Goal: Task Accomplishment & Management: Use online tool/utility

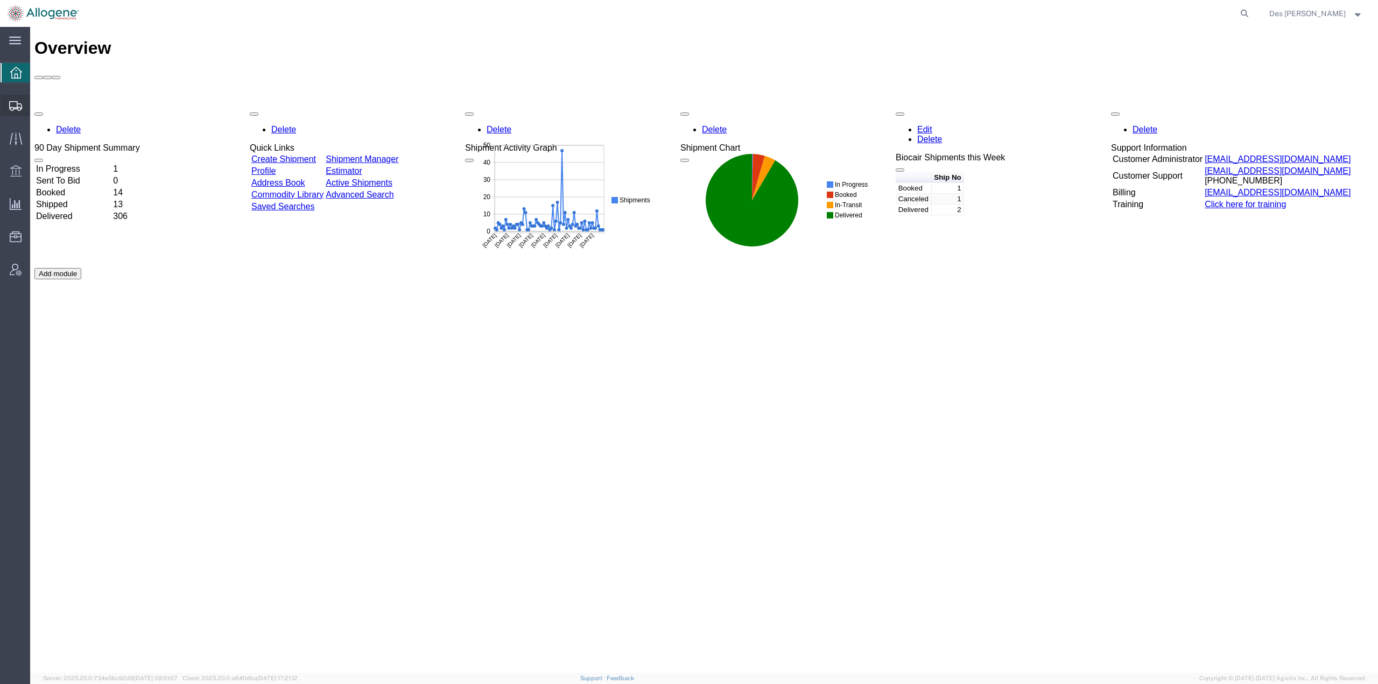
click at [37, 104] on span "Shipments" at bounding box center [34, 106] width 8 height 22
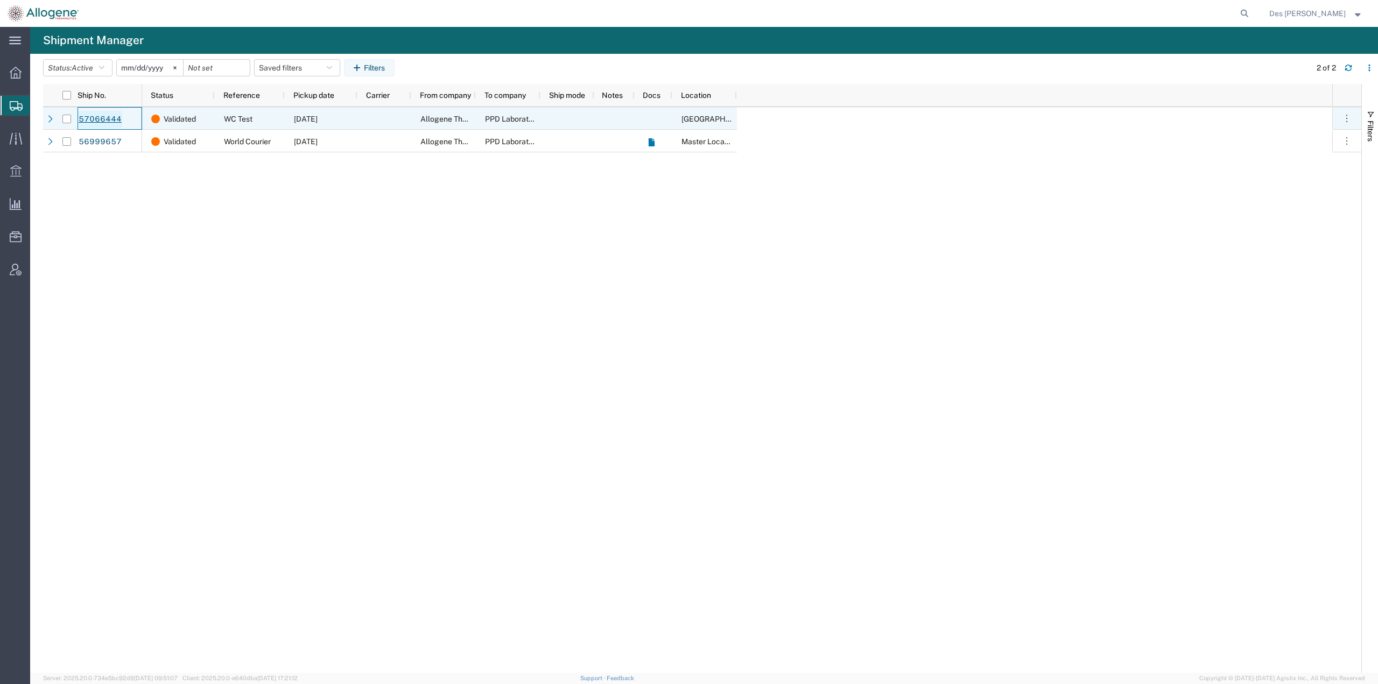
click at [105, 120] on link "57066444" at bounding box center [100, 119] width 44 height 17
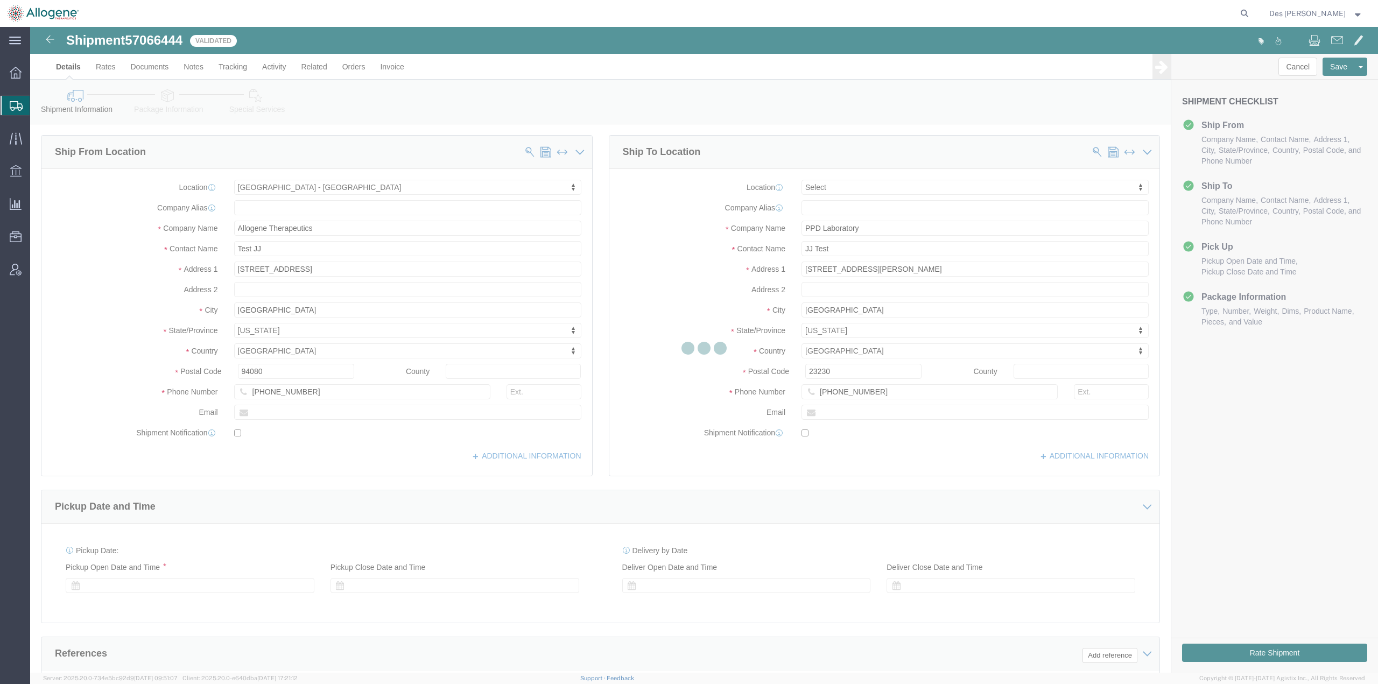
select select "52632"
select select
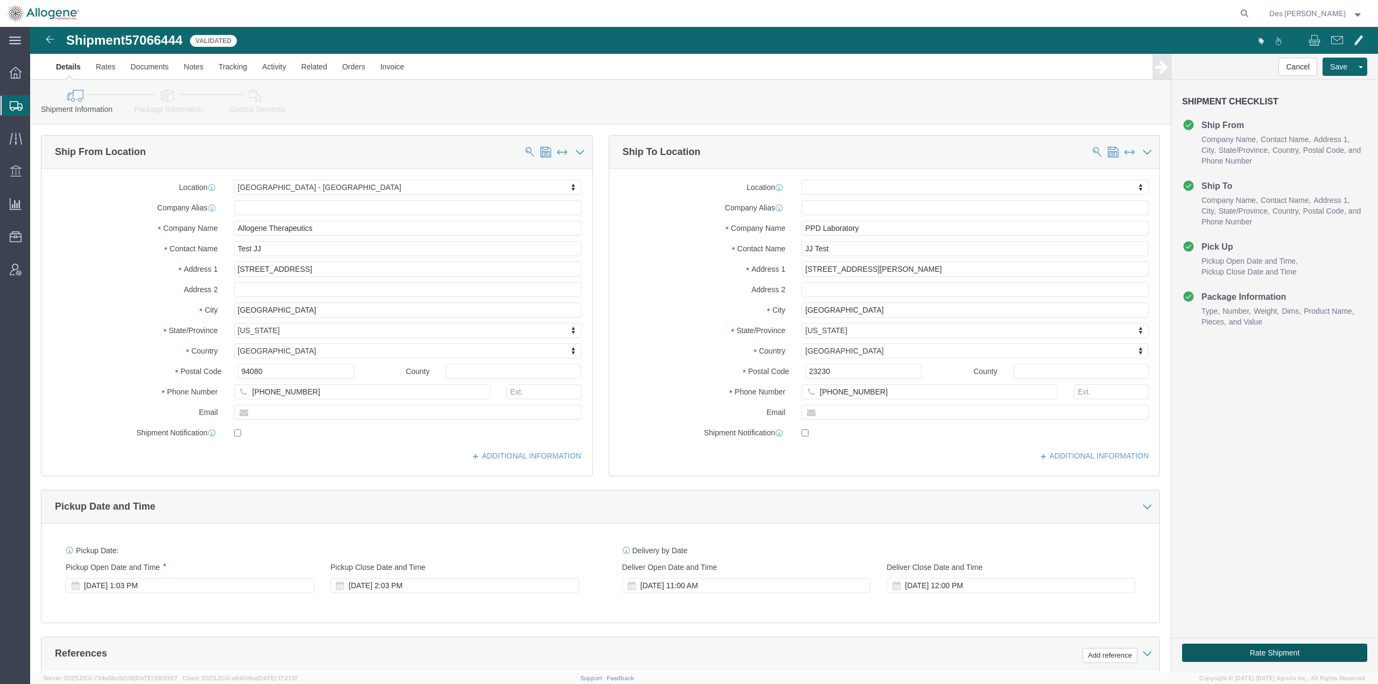
click button "Rate Shipment"
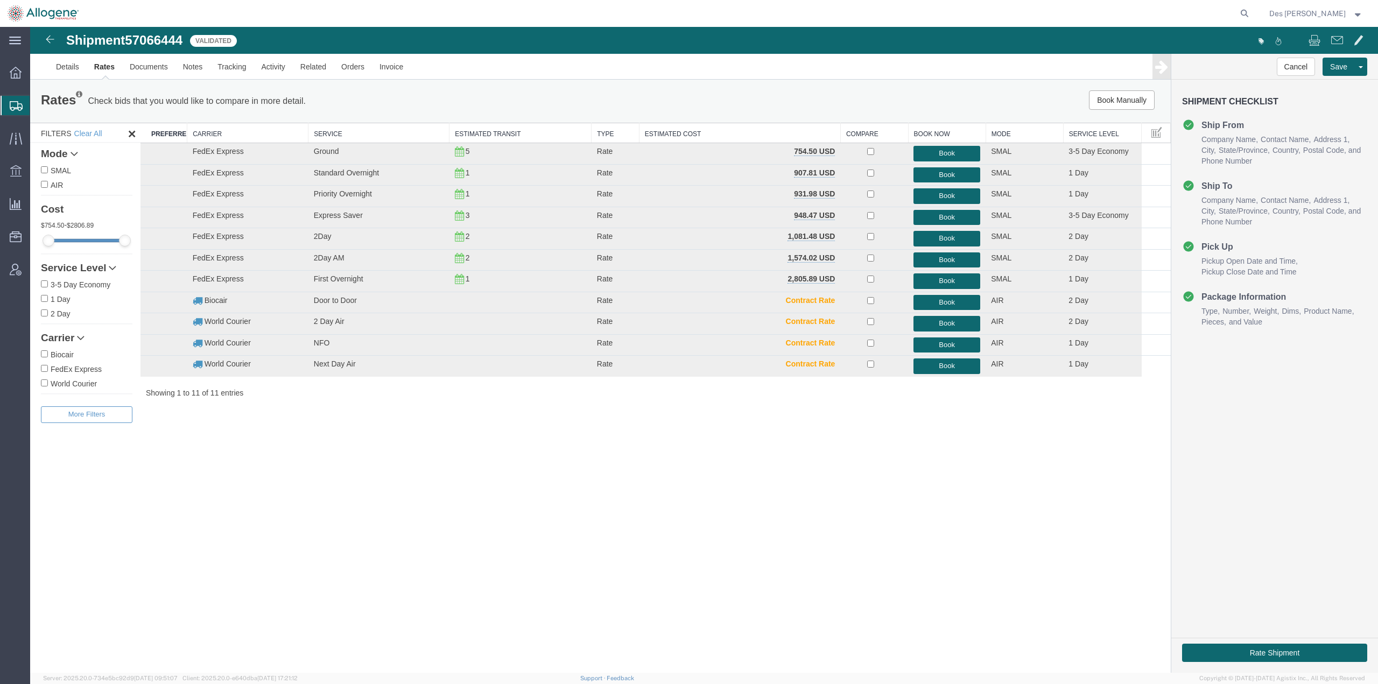
click at [43, 383] on input "World Courier" at bounding box center [44, 383] width 7 height 7
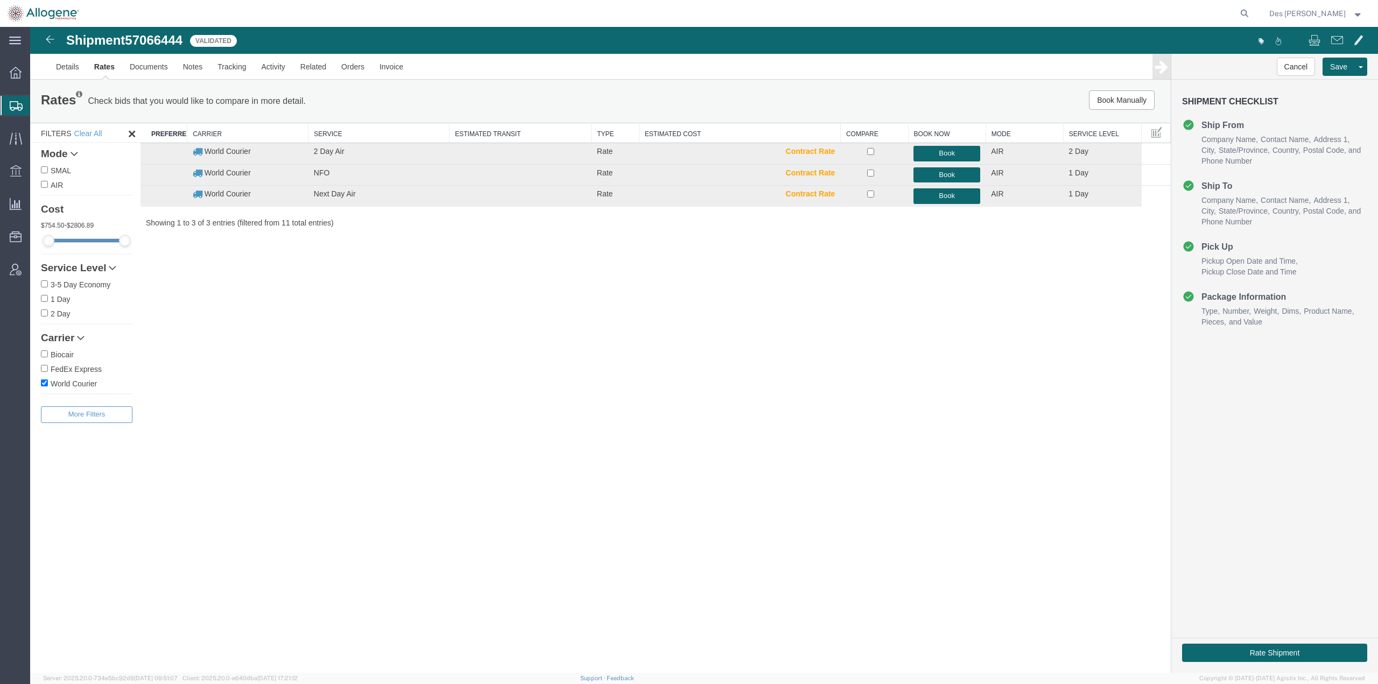
click at [1091, 131] on th "Service Level" at bounding box center [1102, 133] width 78 height 20
click at [42, 383] on input "World Courier" at bounding box center [44, 383] width 7 height 7
checkbox input "false"
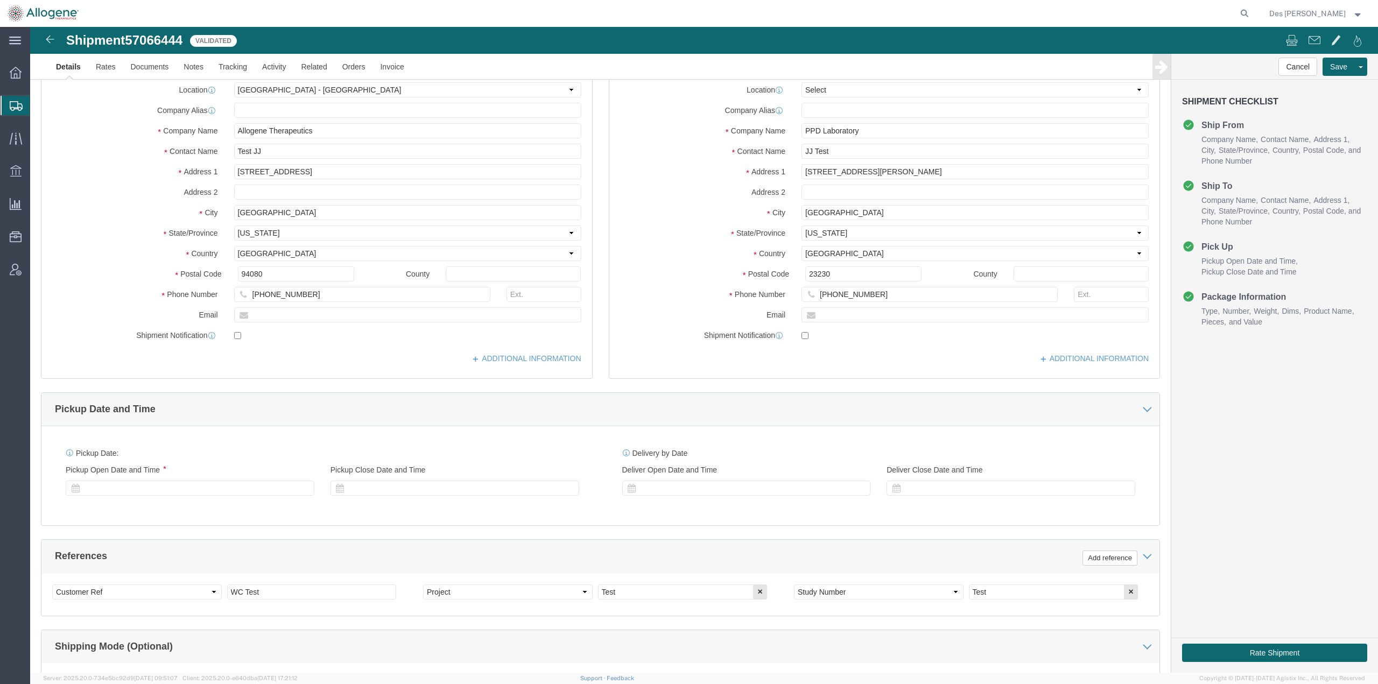
select select "52632"
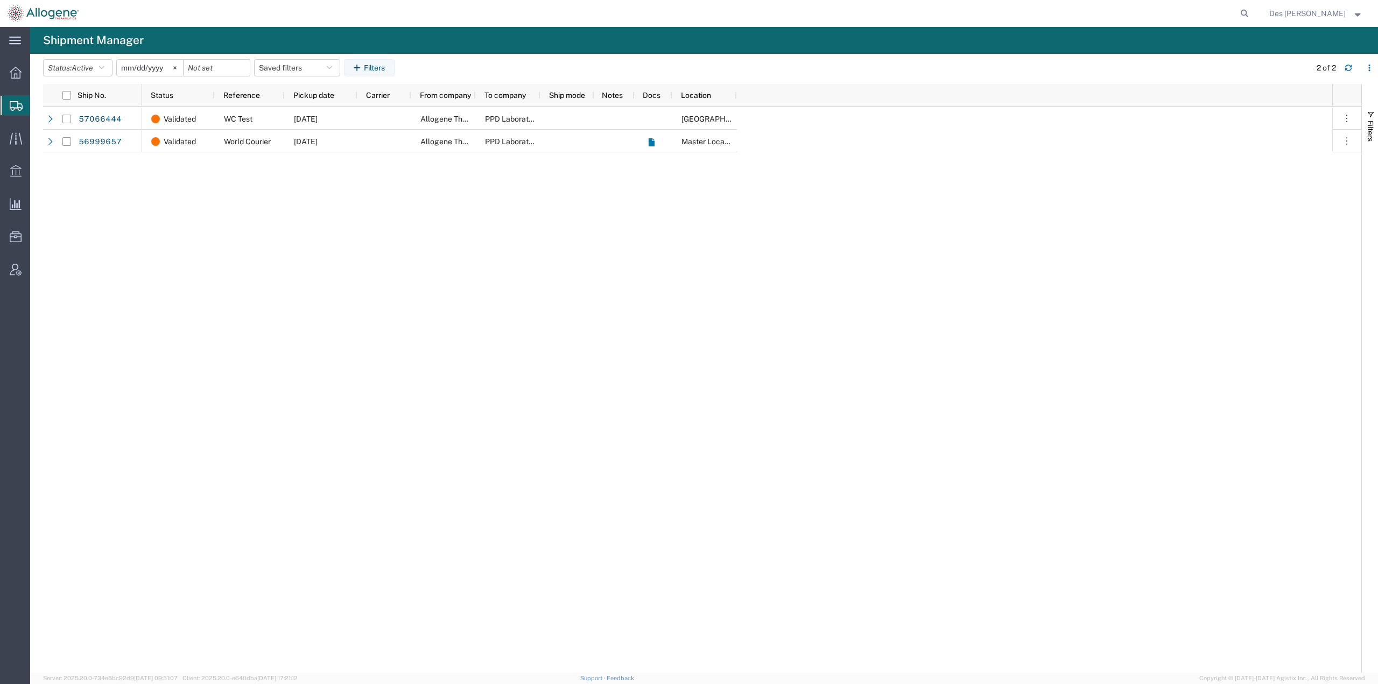
click at [155, 327] on div "Validated WC Test 10/20/2025 Allogene Therapeutics PPD Laboratory South San Fra…" at bounding box center [737, 390] width 1191 height 566
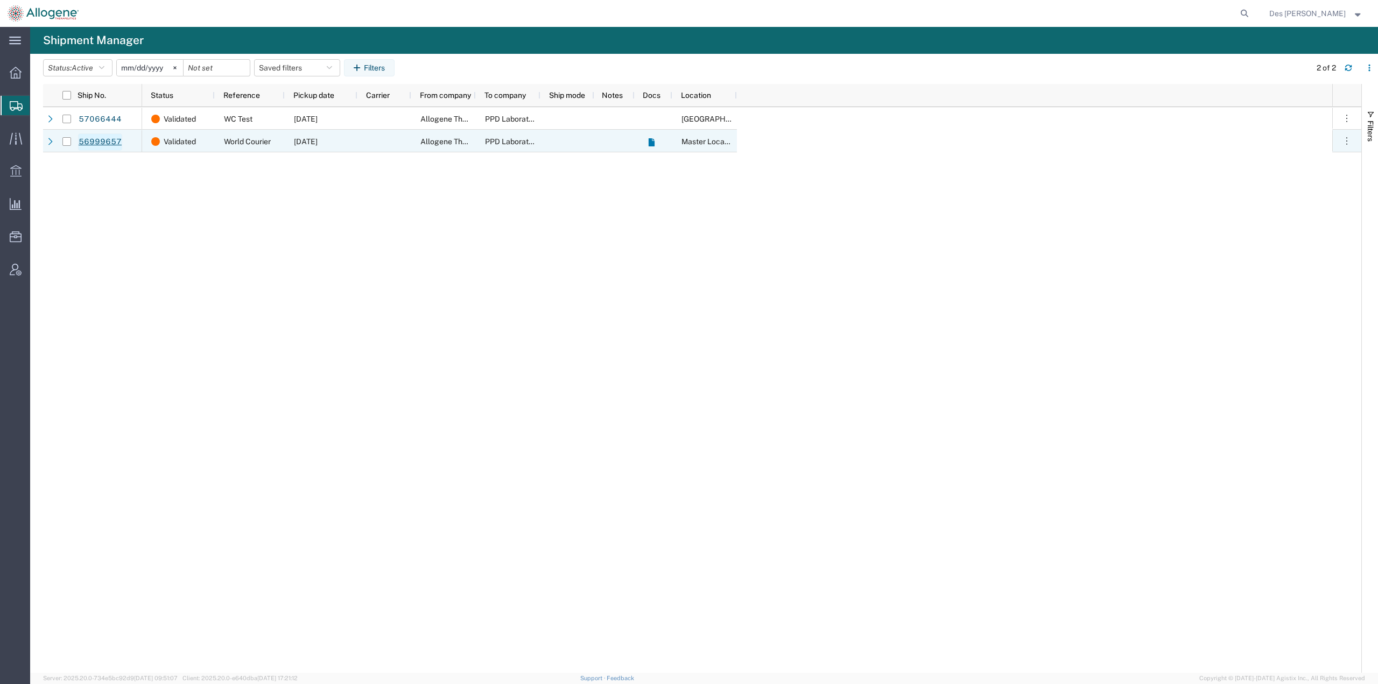
click at [100, 137] on link "56999657" at bounding box center [100, 142] width 44 height 17
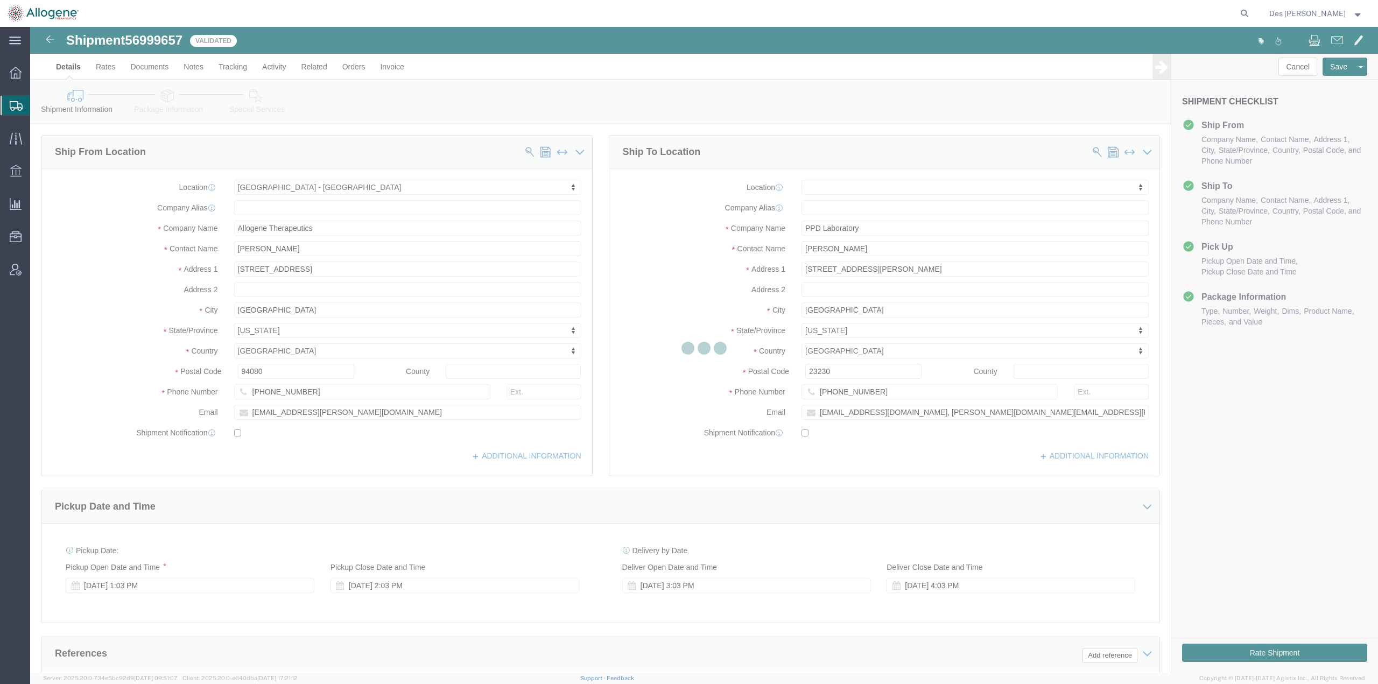
select select "52632"
select select
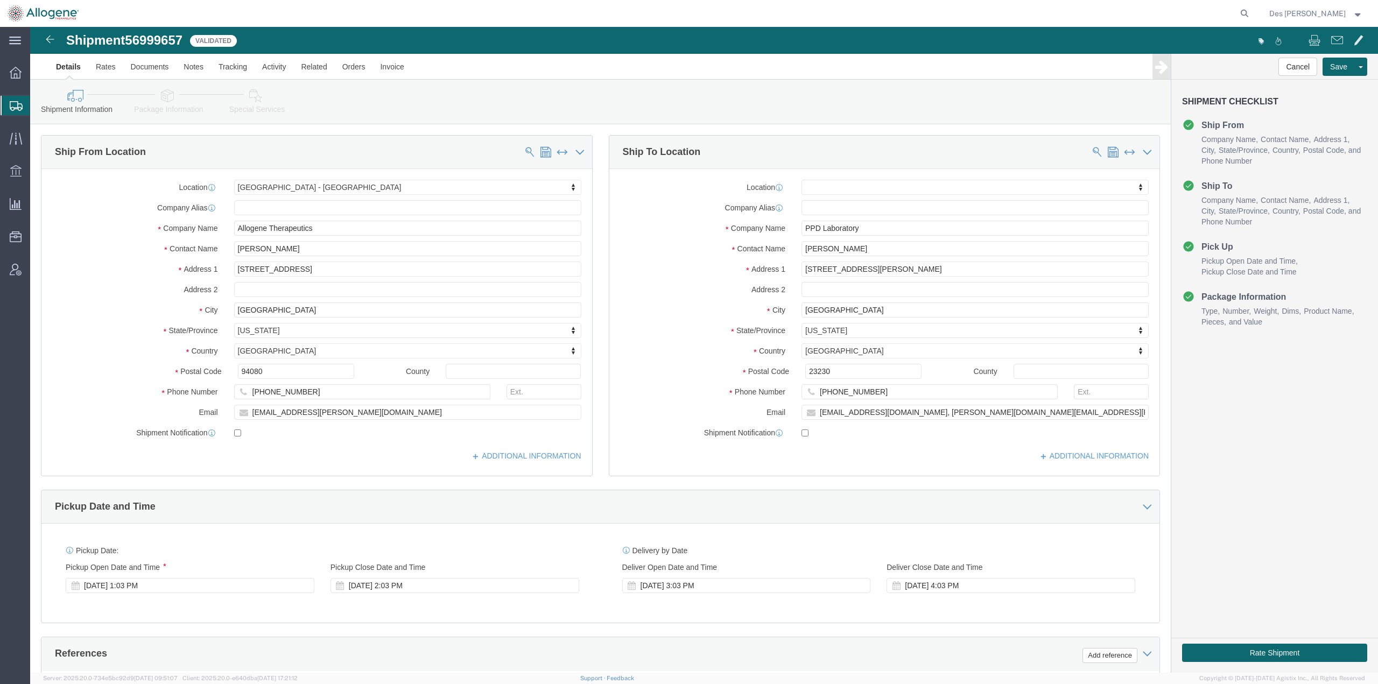
scroll to position [278, 0]
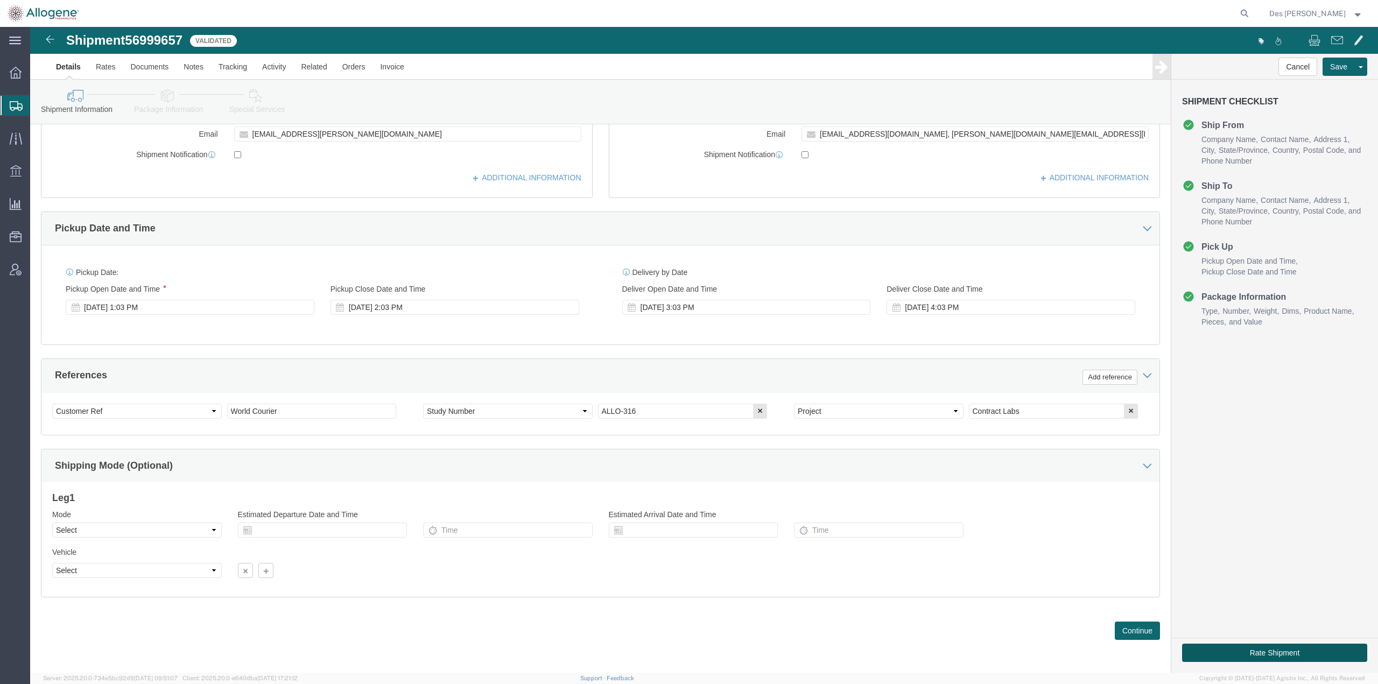
click button "Rate Shipment"
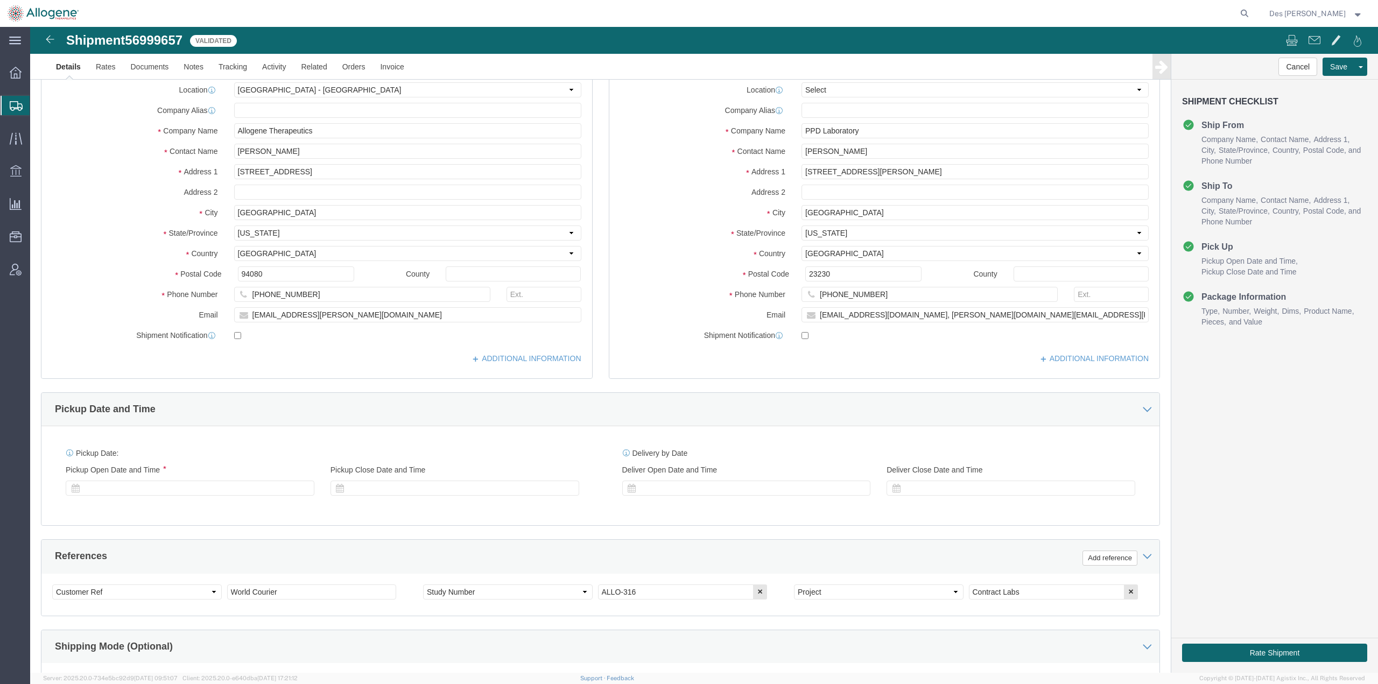
select select "52632"
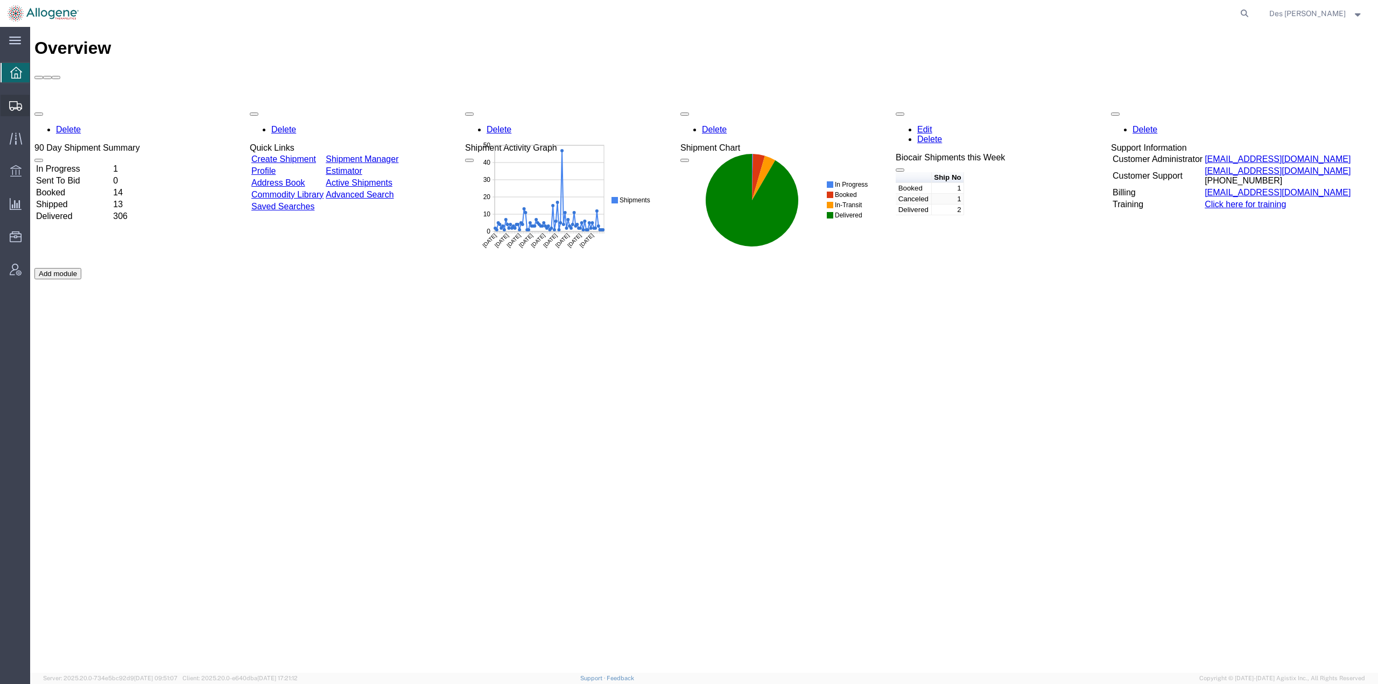
click at [37, 106] on span "Shipments" at bounding box center [34, 106] width 8 height 22
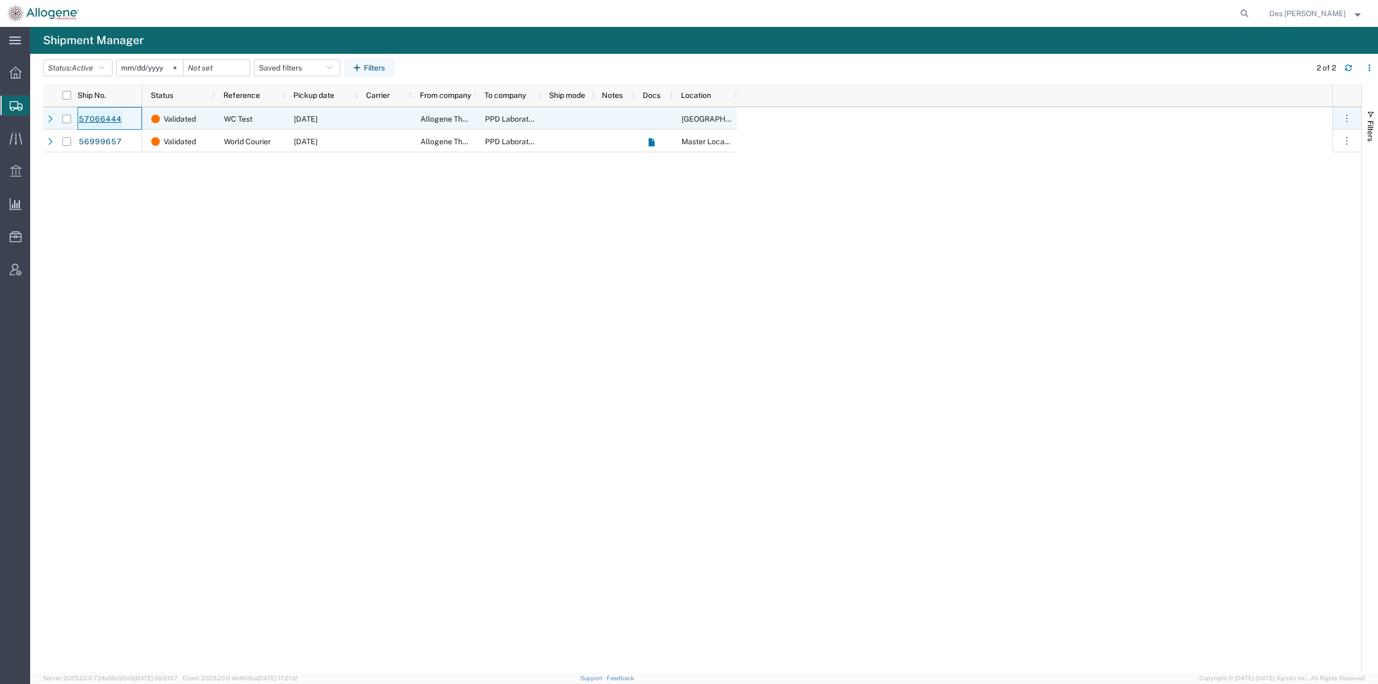
click at [98, 118] on link "57066444" at bounding box center [100, 119] width 44 height 17
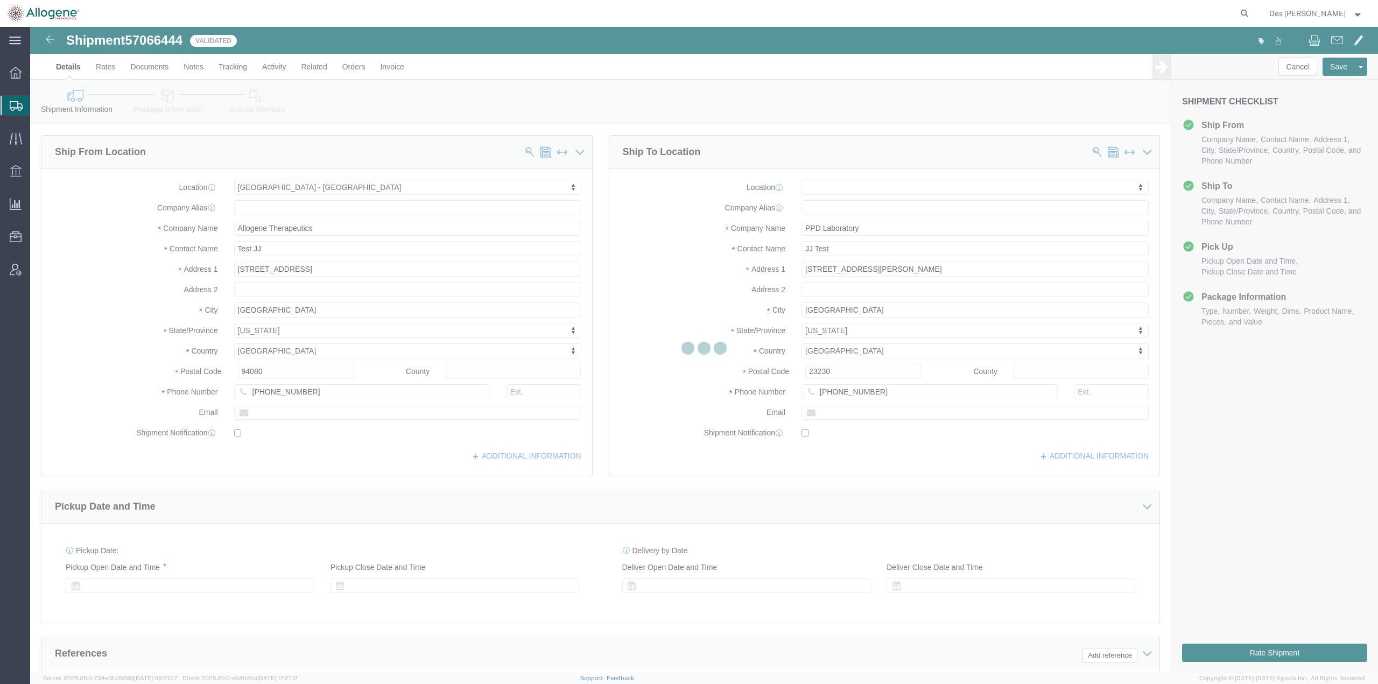
select select "52632"
select select
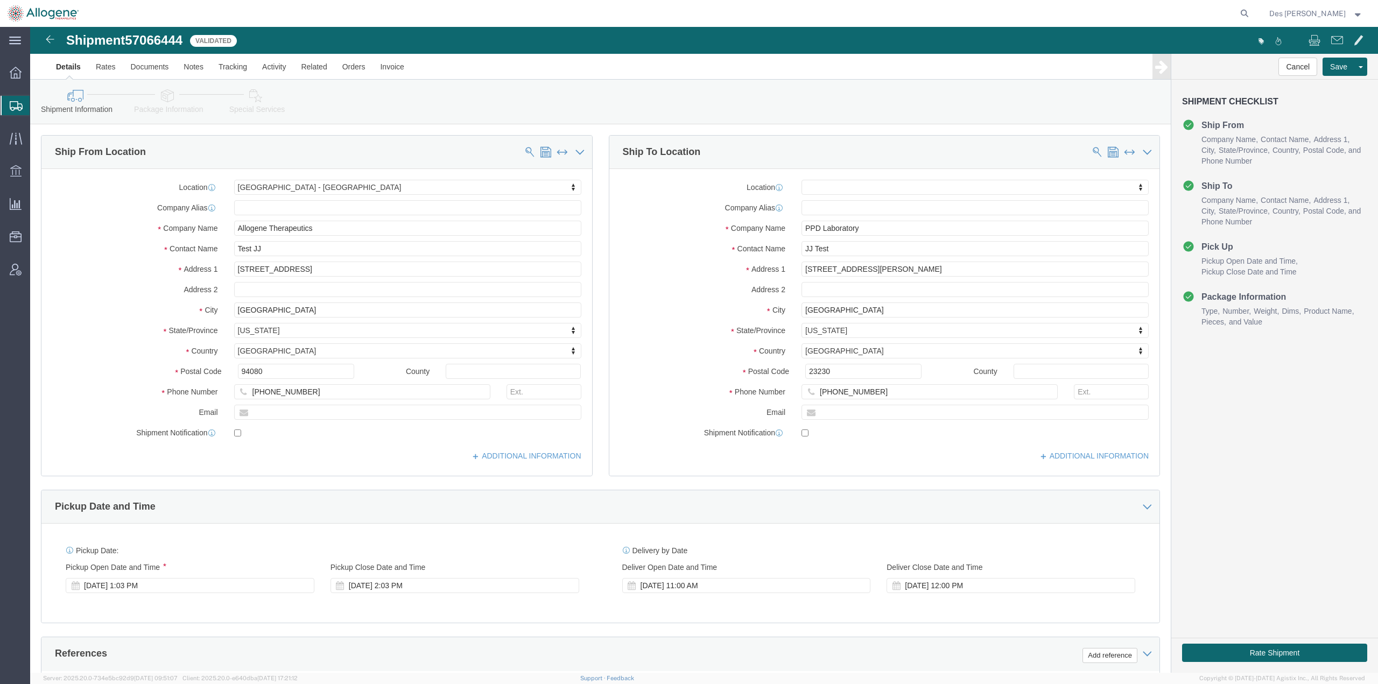
scroll to position [278, 0]
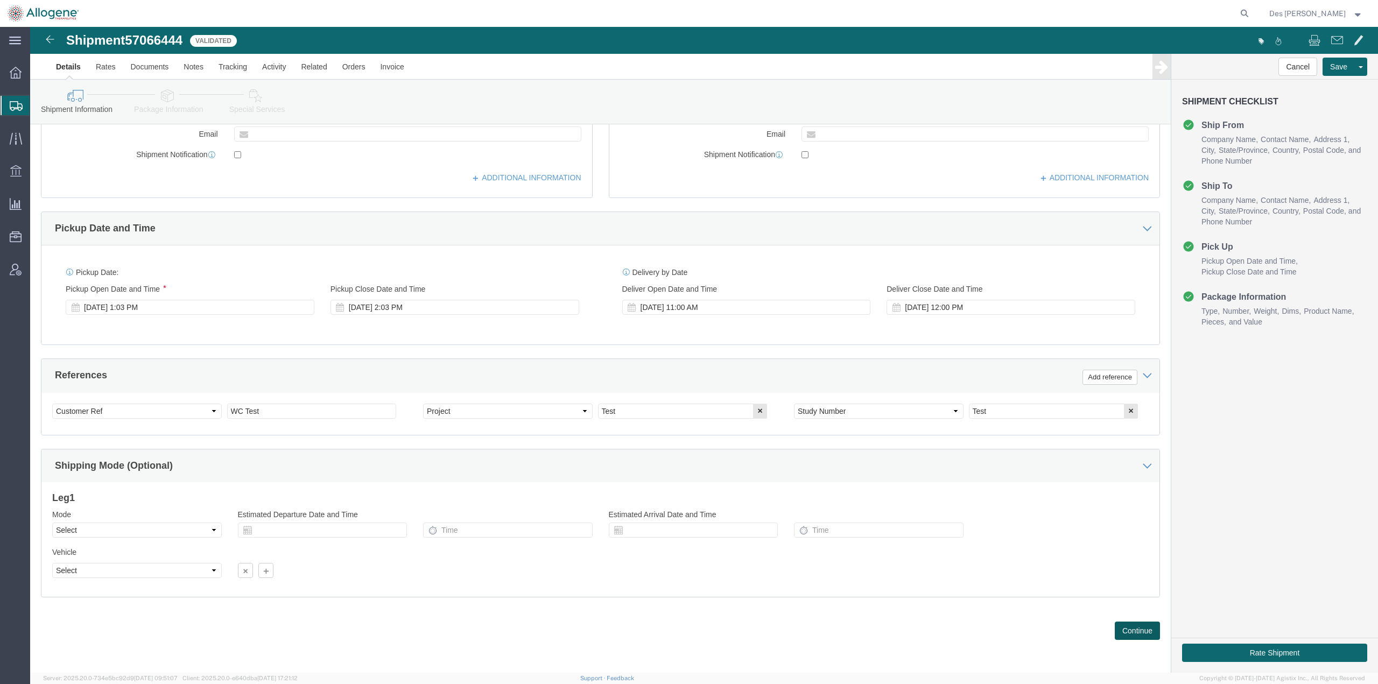
click button "Continue"
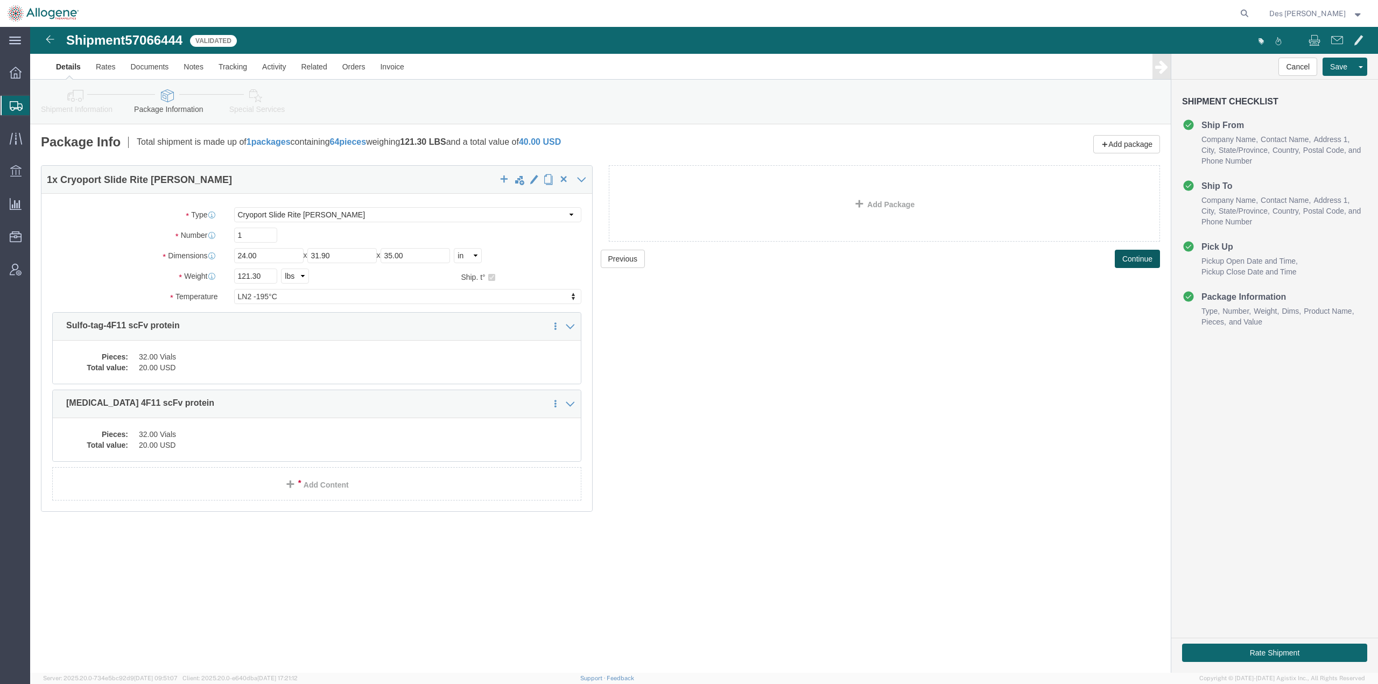
click button "Continue"
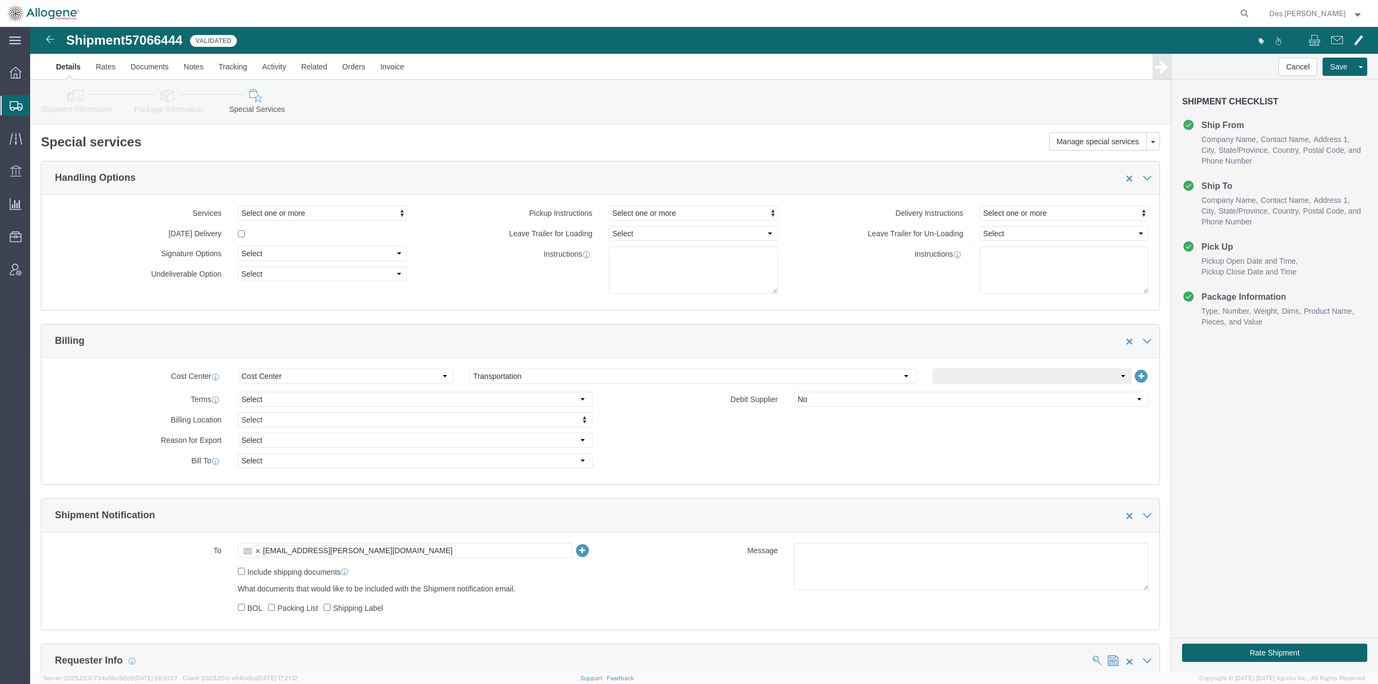
click div "joy.atwell@allogene.com"
type input "des.charlery@allogene.com"
click div "To des.charlery@allogene.com joy.atwell@allogene.com Include shipping documents…"
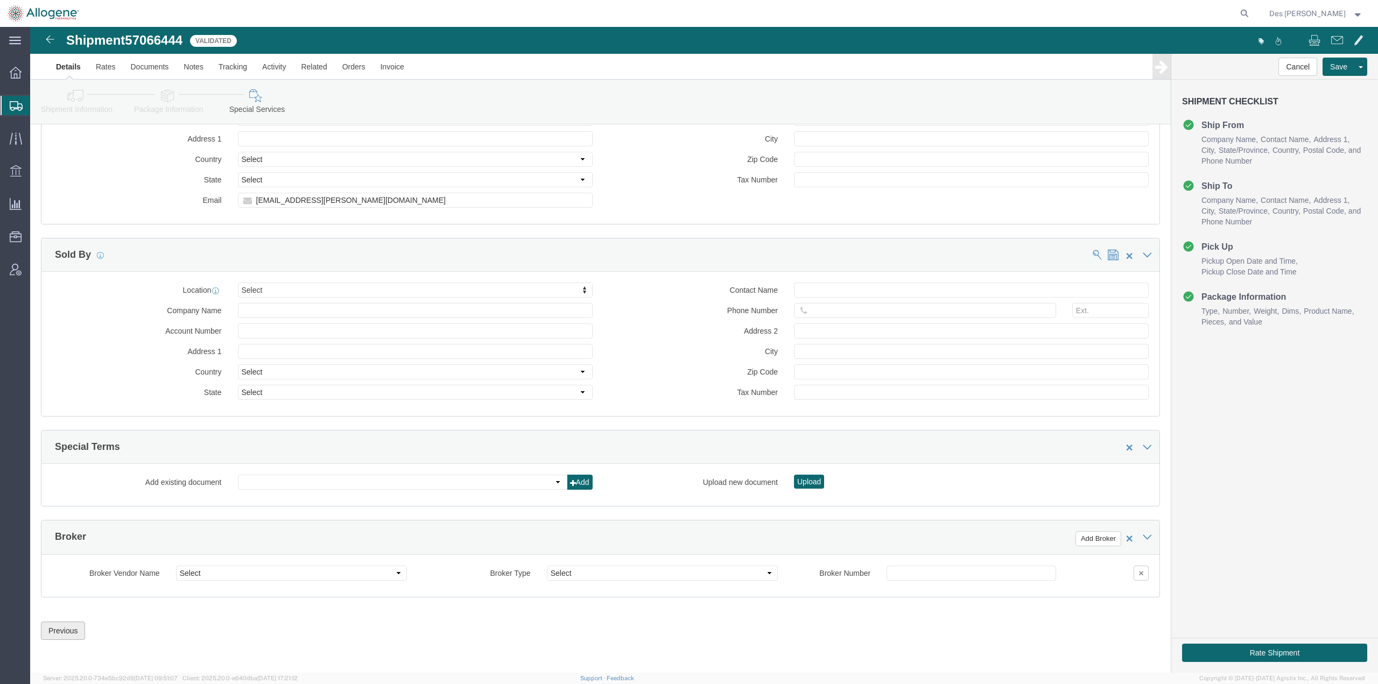
click button "Previous"
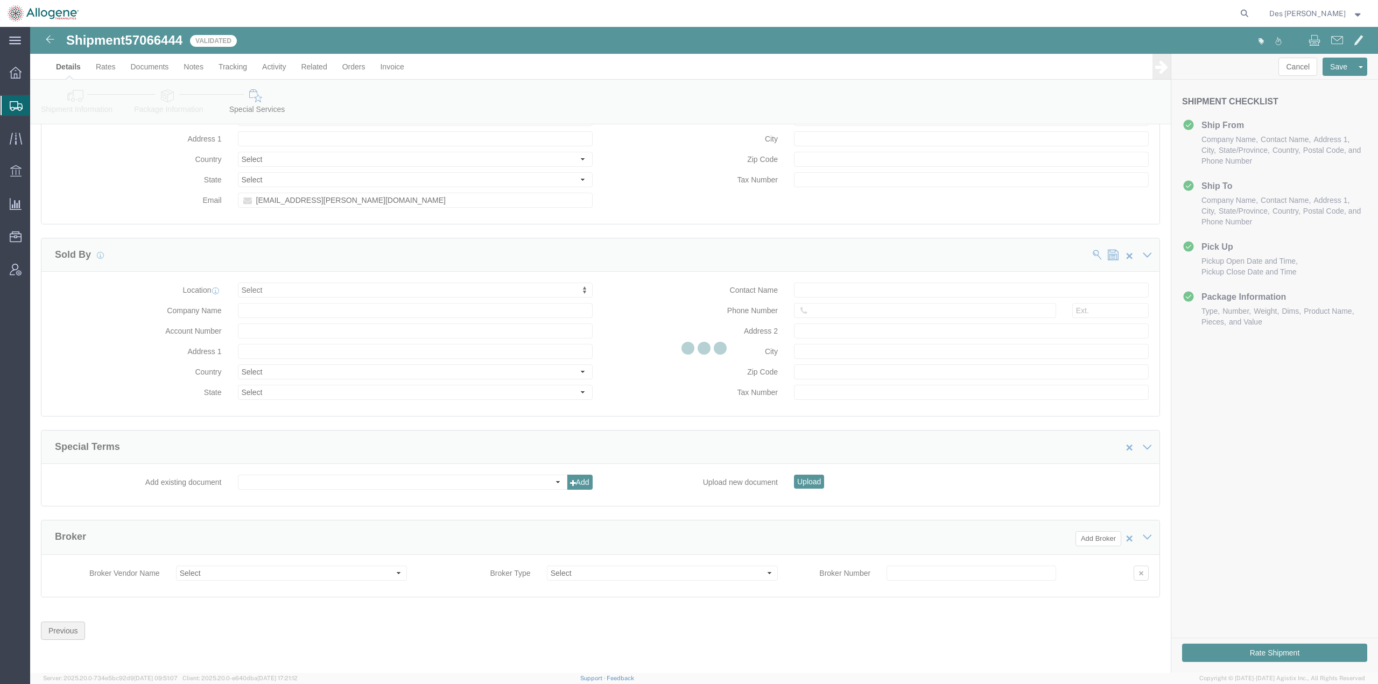
scroll to position [0, 0]
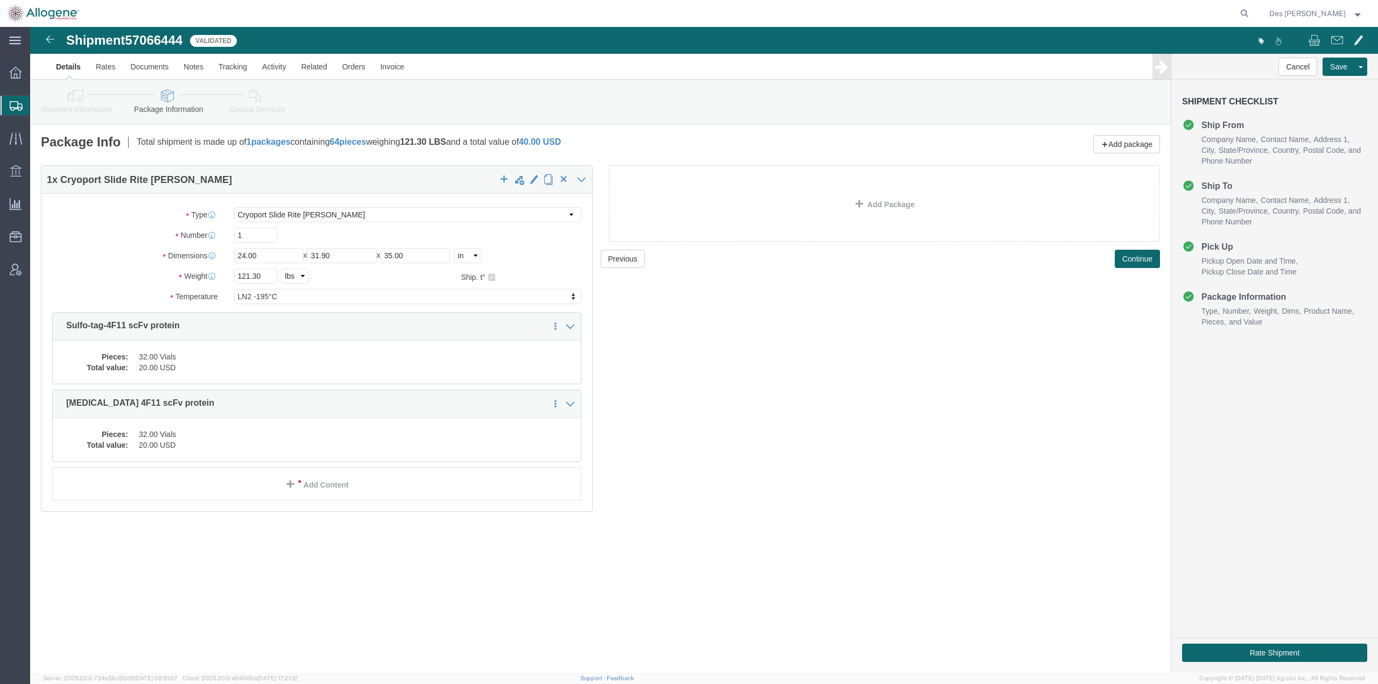
click link "Details"
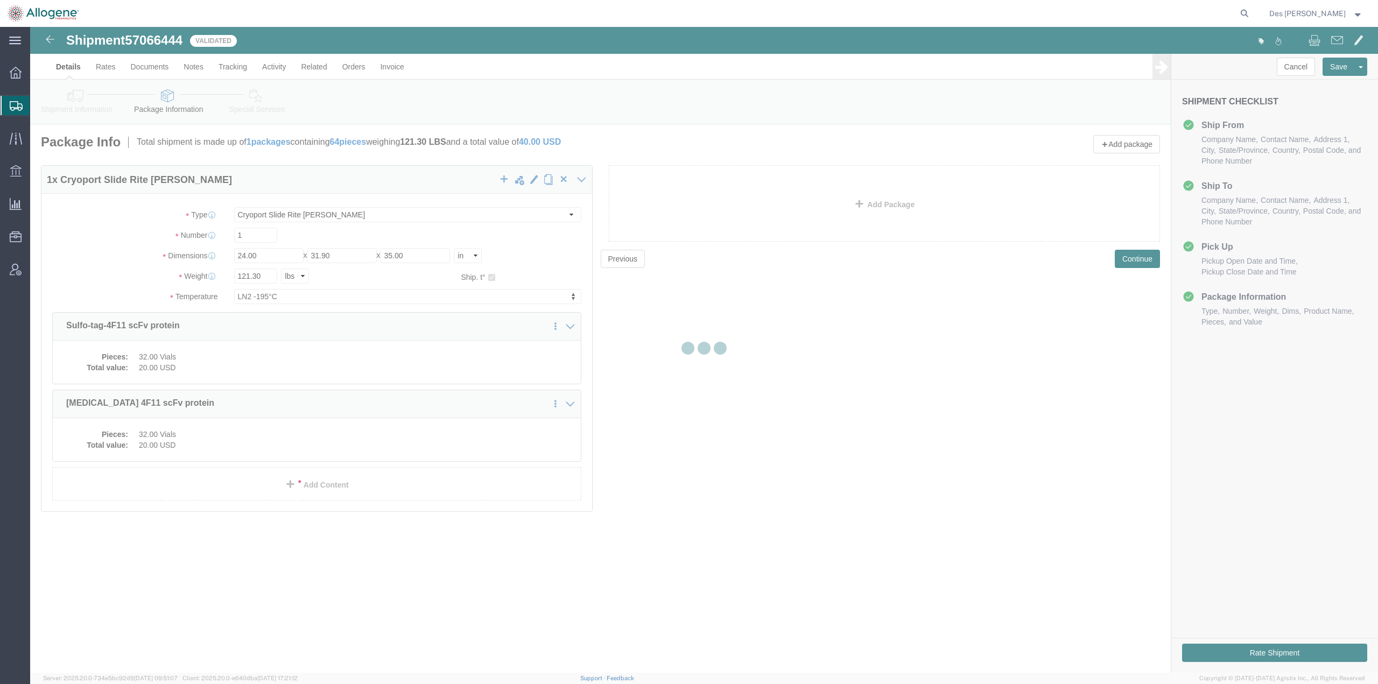
select select "52632"
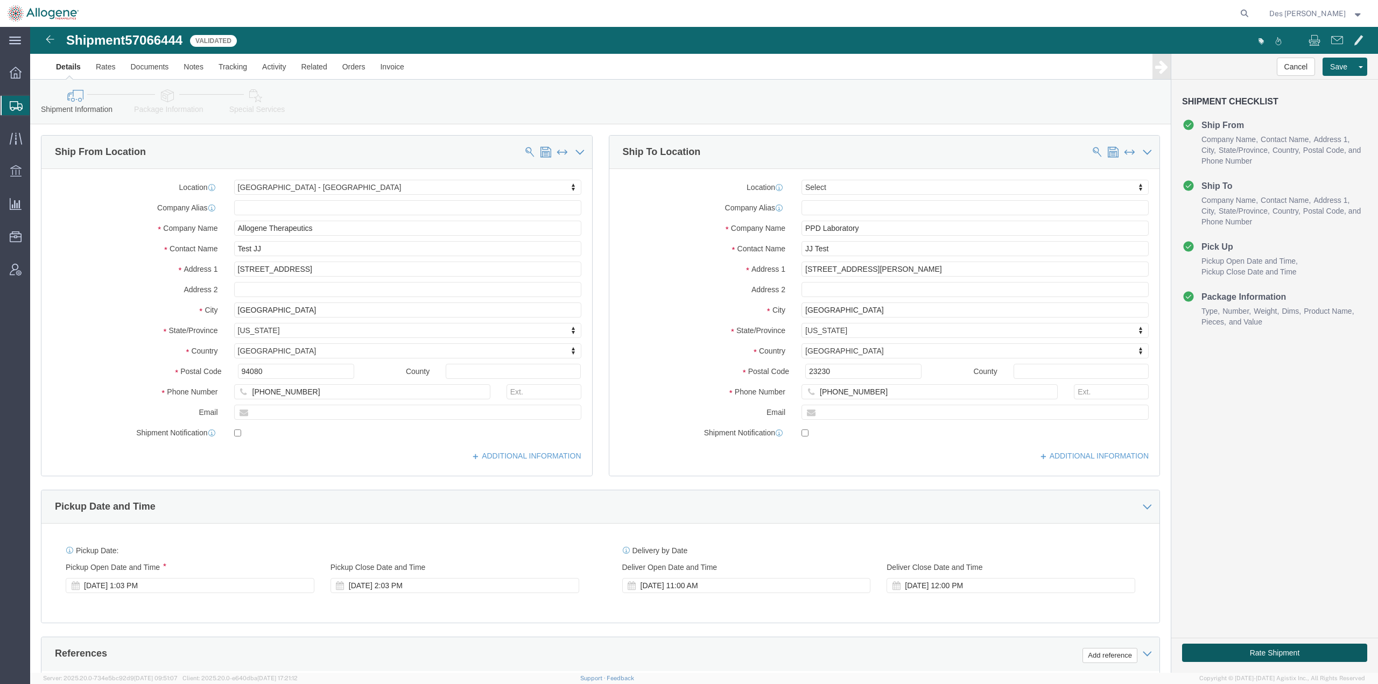
click button "Rate Shipment"
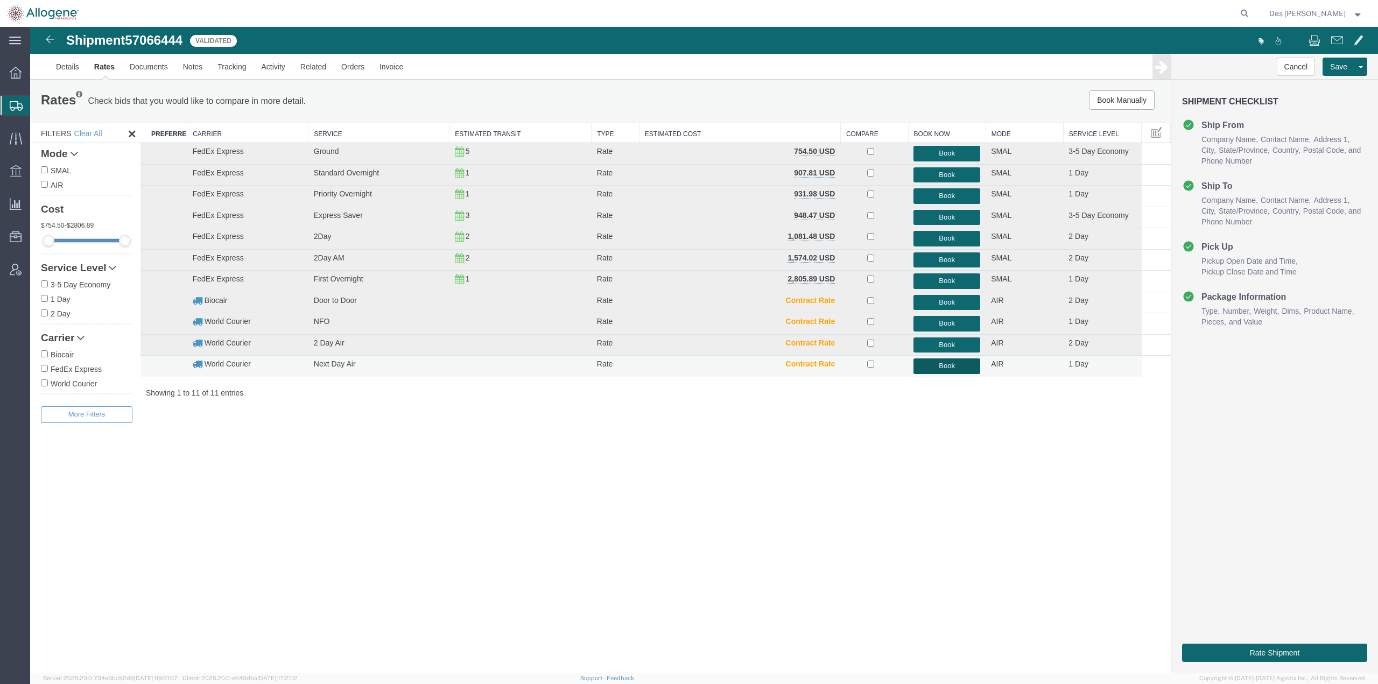
click at [943, 370] on button "Book" at bounding box center [947, 367] width 67 height 16
click at [942, 346] on button "Book" at bounding box center [947, 346] width 67 height 16
drag, startPoint x: 942, startPoint y: 365, endPoint x: 1160, endPoint y: 276, distance: 235.3
click at [942, 365] on button "Book" at bounding box center [947, 367] width 67 height 16
click at [44, 383] on input "World Courier" at bounding box center [44, 383] width 7 height 7
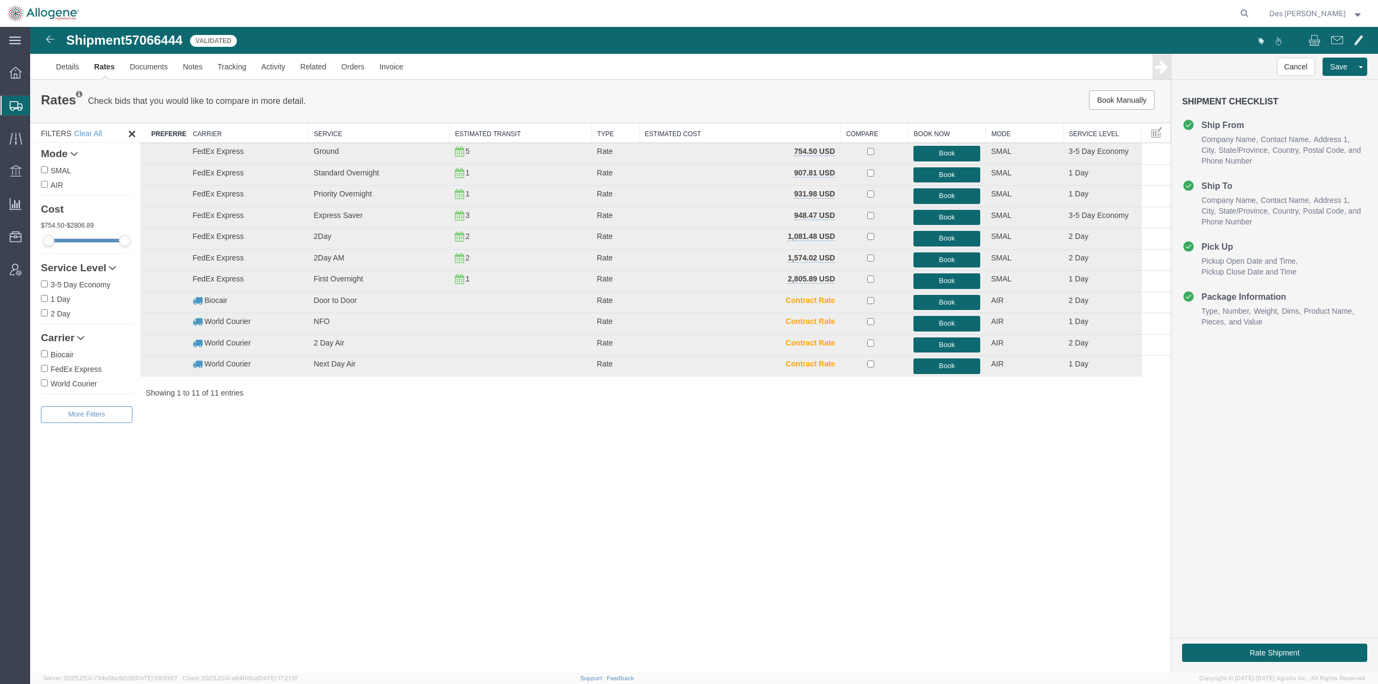
checkbox input "true"
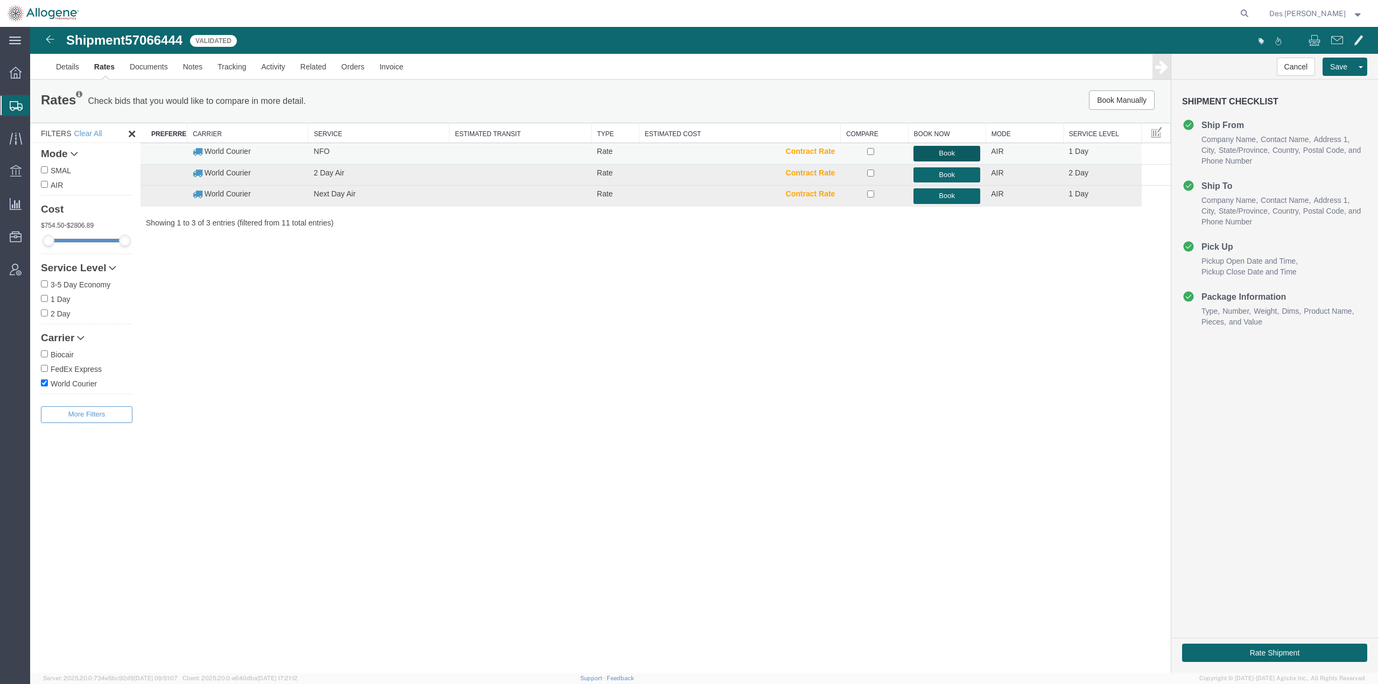
click at [943, 151] on button "Book" at bounding box center [947, 154] width 67 height 16
click at [1022, 522] on div "Shipment 57066444 3 of 3 Validated Details Rates Documents Notes Tracking Activ…" at bounding box center [704, 350] width 1348 height 646
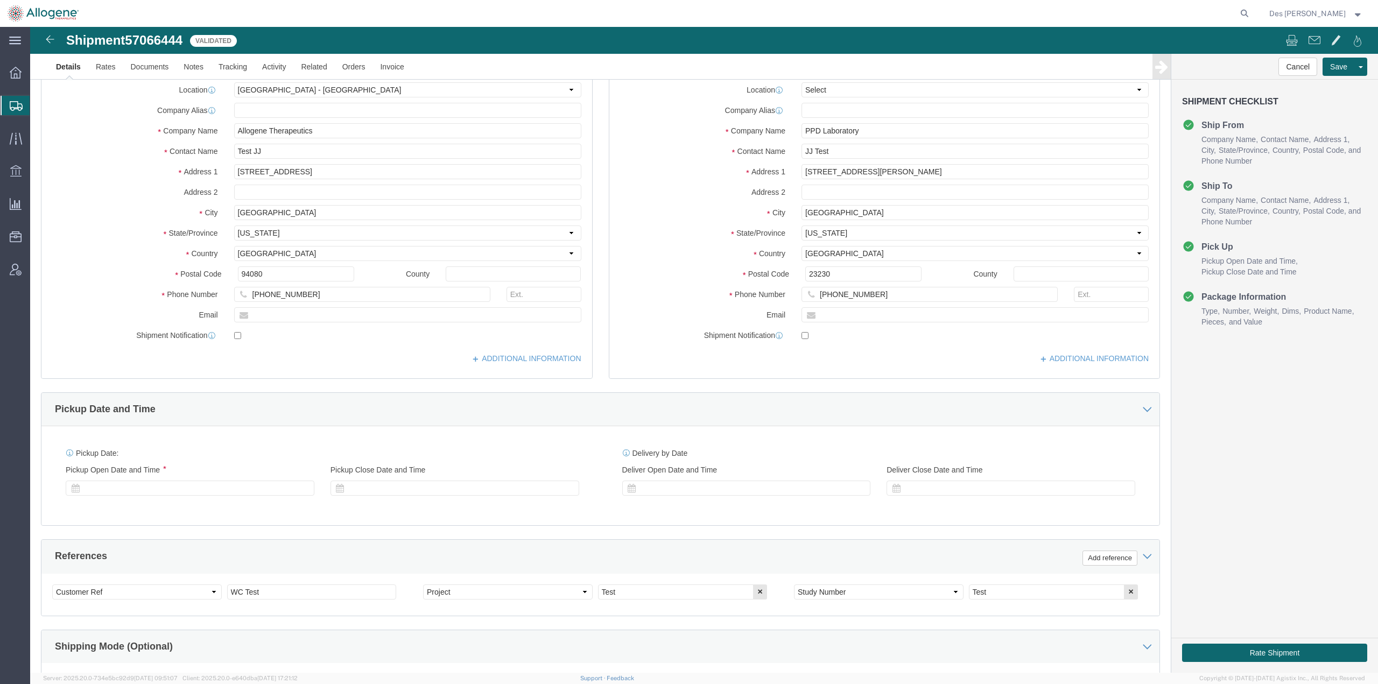
select select "52632"
